Goal: Information Seeking & Learning: Learn about a topic

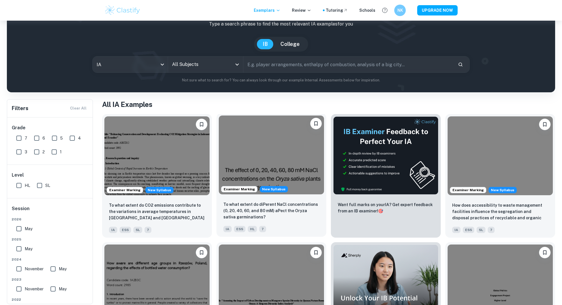
scroll to position [38, 0]
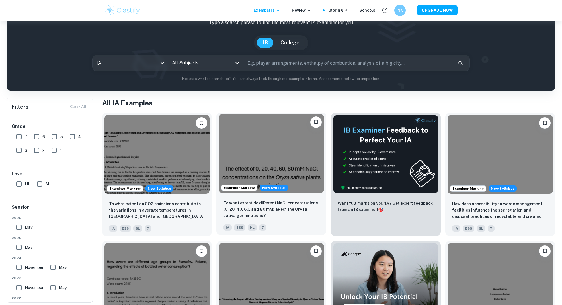
click at [221, 206] on div "To what extent do diPerent NaCl concentrations (0, 20, 40, 60, and 80 mM) aPect…" at bounding box center [272, 215] width 110 height 40
click at [184, 56] on div "All Subjects" at bounding box center [205, 63] width 75 height 16
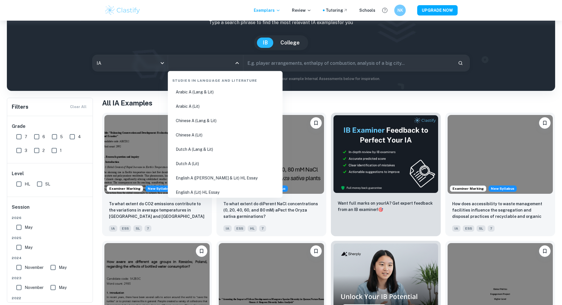
click at [184, 63] on input "All Subjects" at bounding box center [201, 63] width 61 height 11
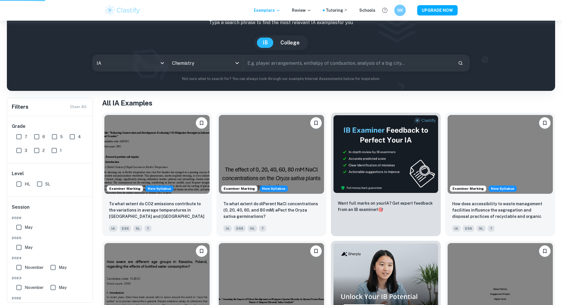
type input "Chemistry"
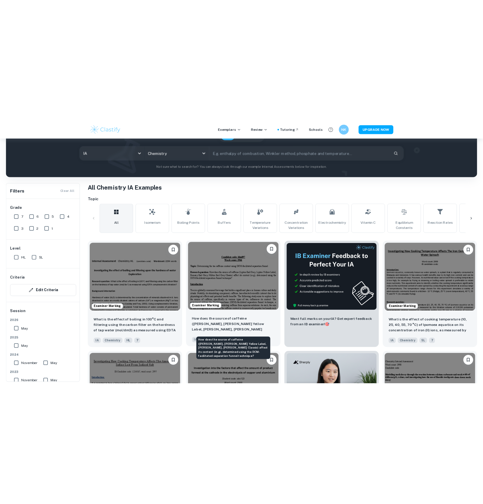
scroll to position [65, 0]
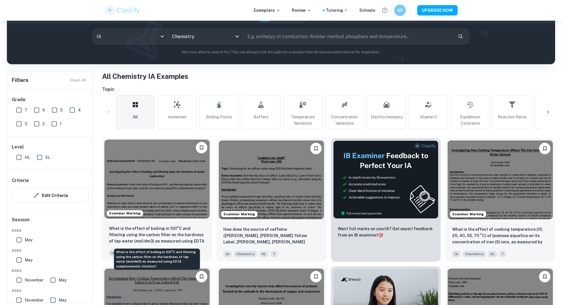
click at [189, 240] on p "What is the effect of boiling in 100°C and filtering using the carbon filter on…" at bounding box center [157, 235] width 96 height 20
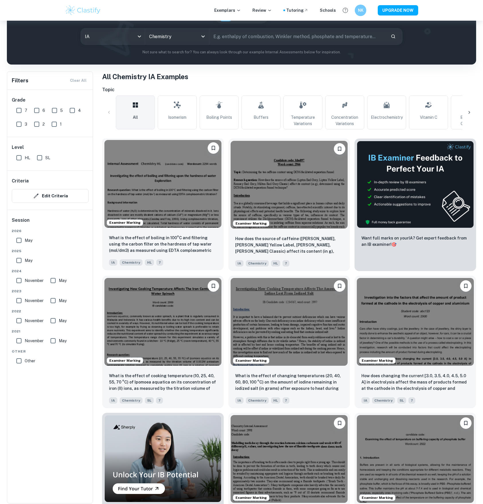
scroll to position [67, 0]
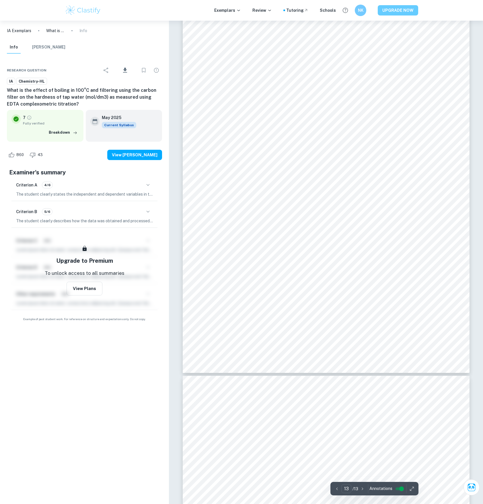
scroll to position [4904, 0]
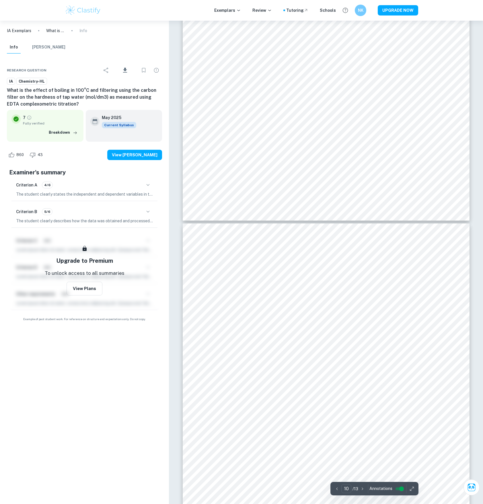
type input "9"
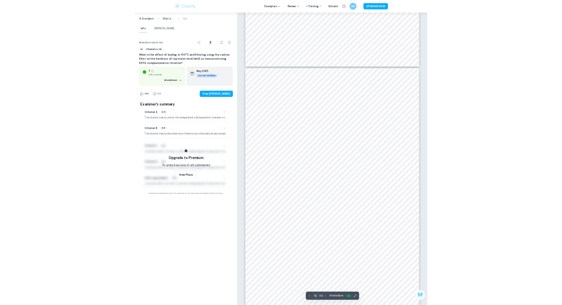
scroll to position [3534, 0]
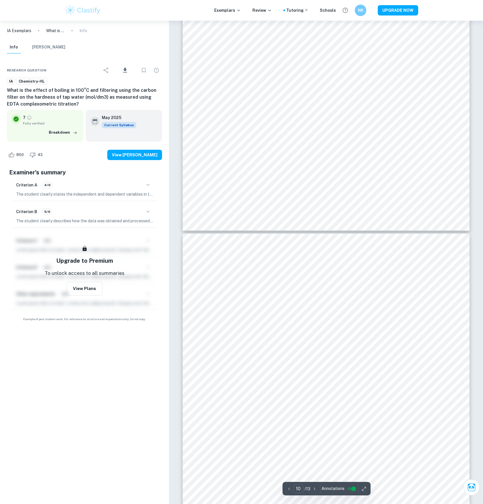
type input "9"
